Goal: Navigation & Orientation: Go to known website

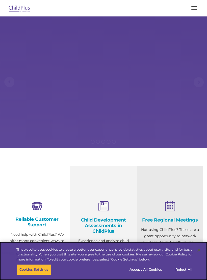
select select "MEDIUM"
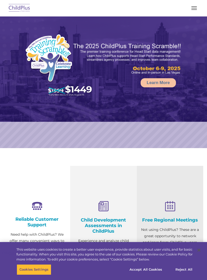
select select "MEDIUM"
click at [192, 11] on button "button" at bounding box center [194, 8] width 11 height 8
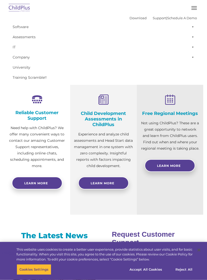
scroll to position [106, 0]
